Goal: Task Accomplishment & Management: Use online tool/utility

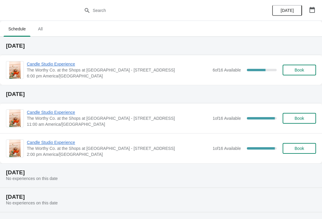
click at [56, 66] on span "Candle Studio Experience" at bounding box center [118, 64] width 183 height 6
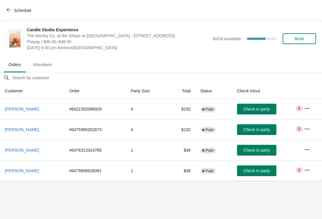
click at [255, 130] on span "Check in party" at bounding box center [256, 129] width 27 height 5
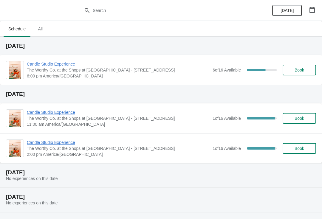
click at [46, 62] on span "Candle Studio Experience" at bounding box center [118, 64] width 183 height 6
click at [69, 66] on span "Candle Studio Experience" at bounding box center [118, 64] width 183 height 6
click at [64, 67] on span "Candle Studio Experience" at bounding box center [118, 64] width 183 height 6
